Goal: Navigation & Orientation: Find specific page/section

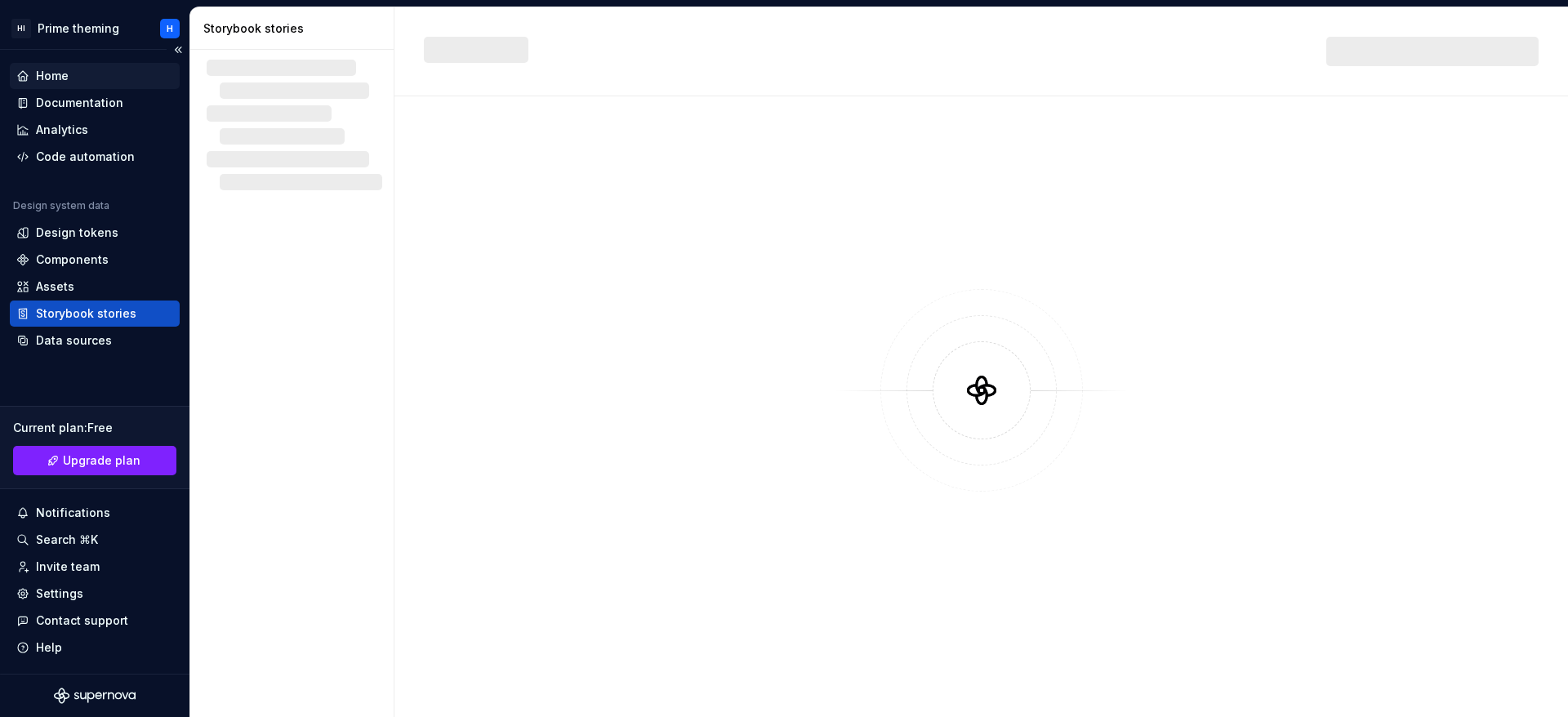
click at [77, 88] on div "Home" at bounding box center [95, 76] width 170 height 26
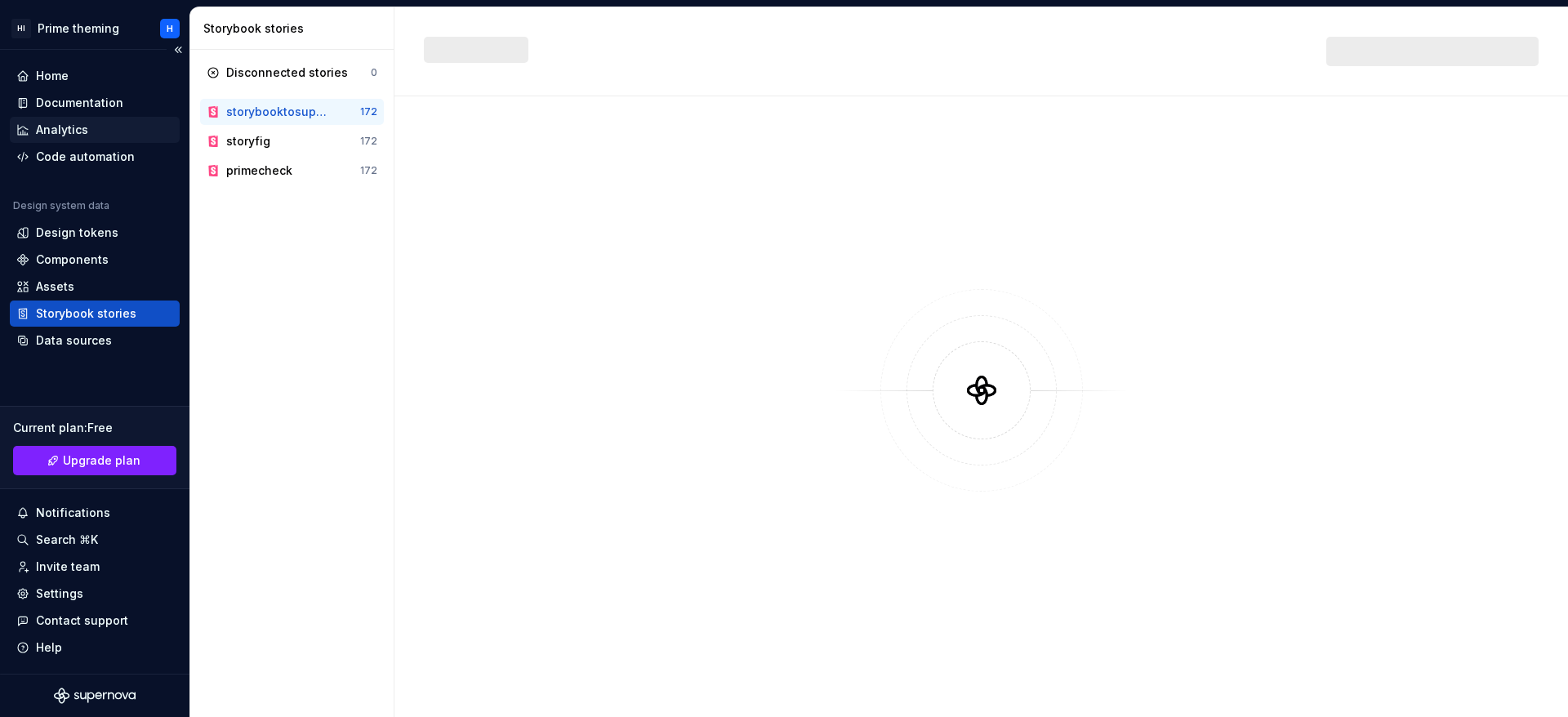
click at [77, 122] on div "Analytics" at bounding box center [61, 130] width 52 height 16
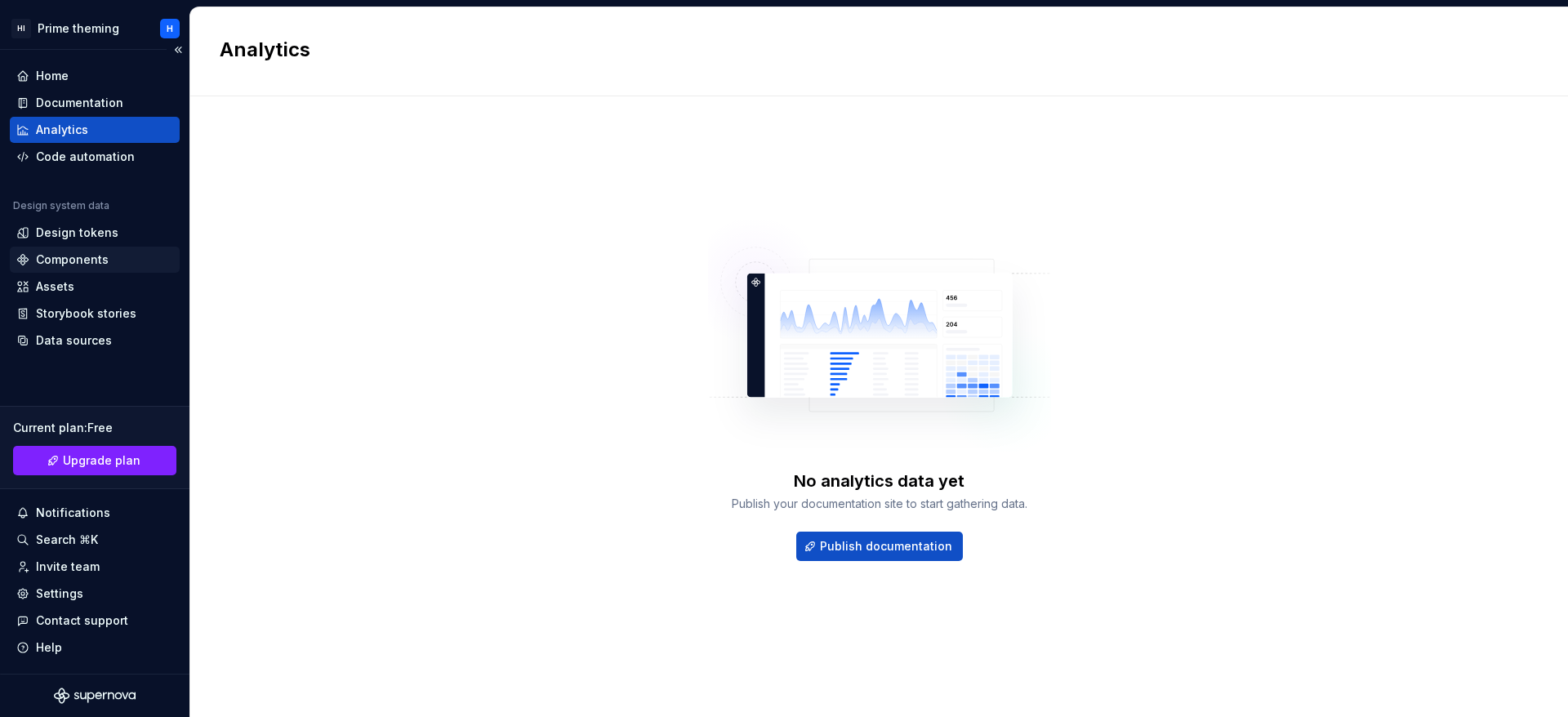
click at [81, 252] on div "Components" at bounding box center [72, 260] width 73 height 16
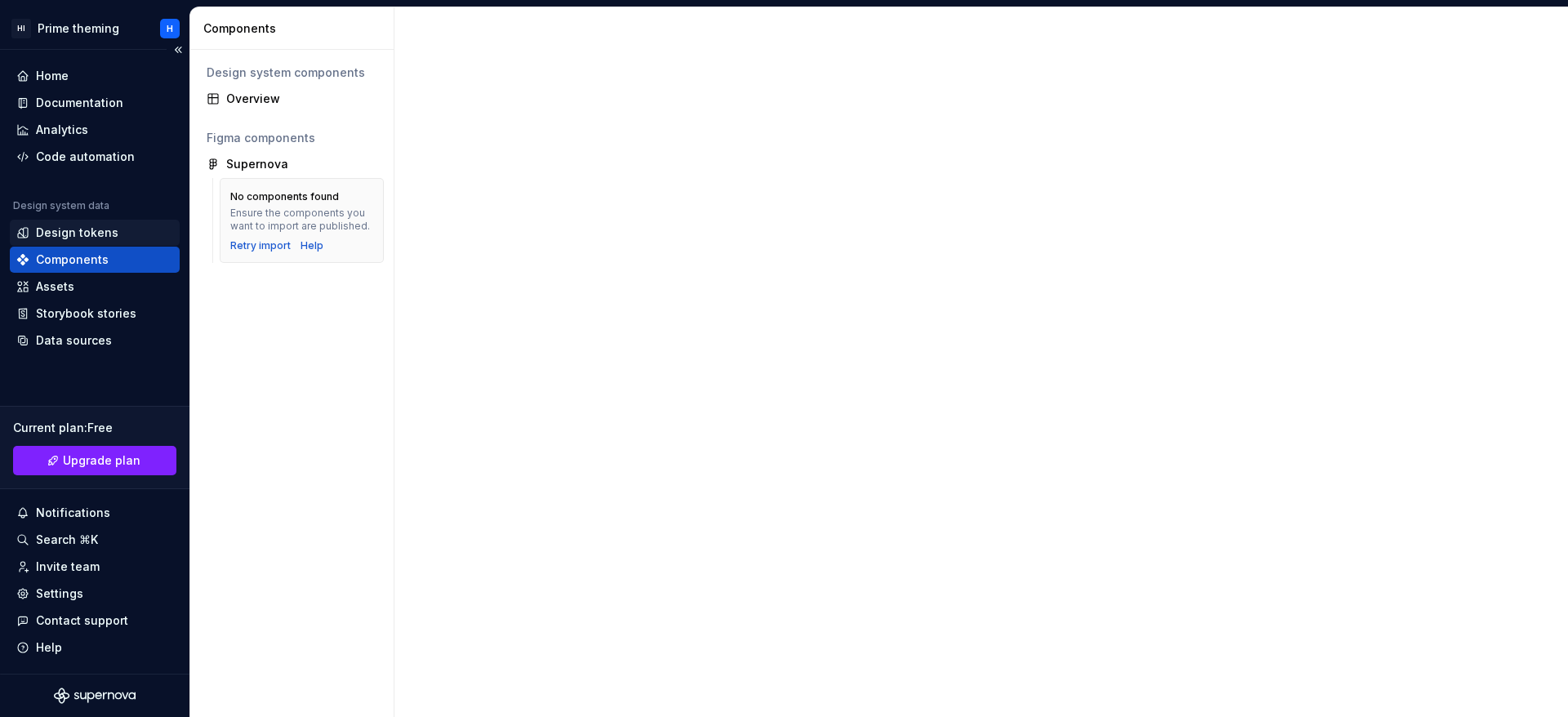
click at [82, 242] on div "Design tokens" at bounding box center [95, 233] width 170 height 26
